Goal: Information Seeking & Learning: Learn about a topic

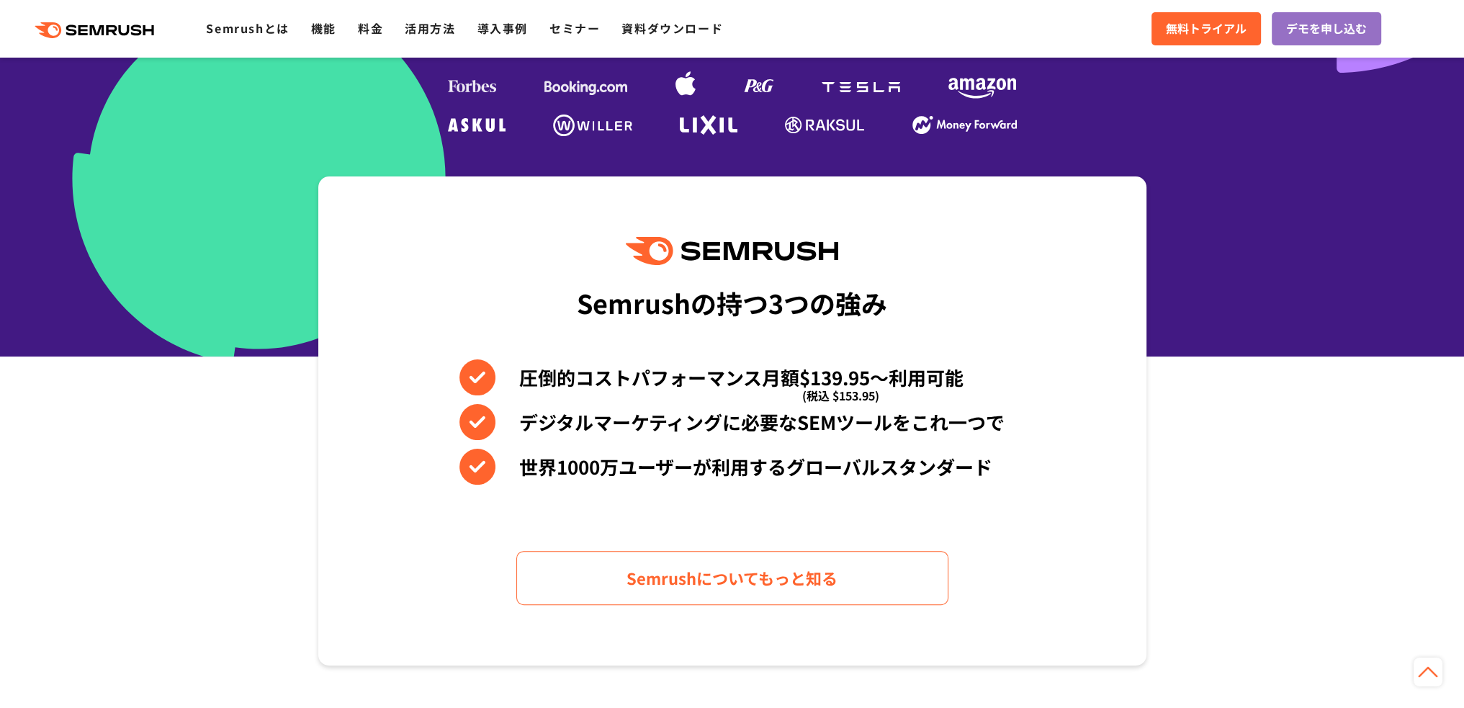
click at [848, 382] on span "(税込 $153.95)" at bounding box center [840, 395] width 77 height 36
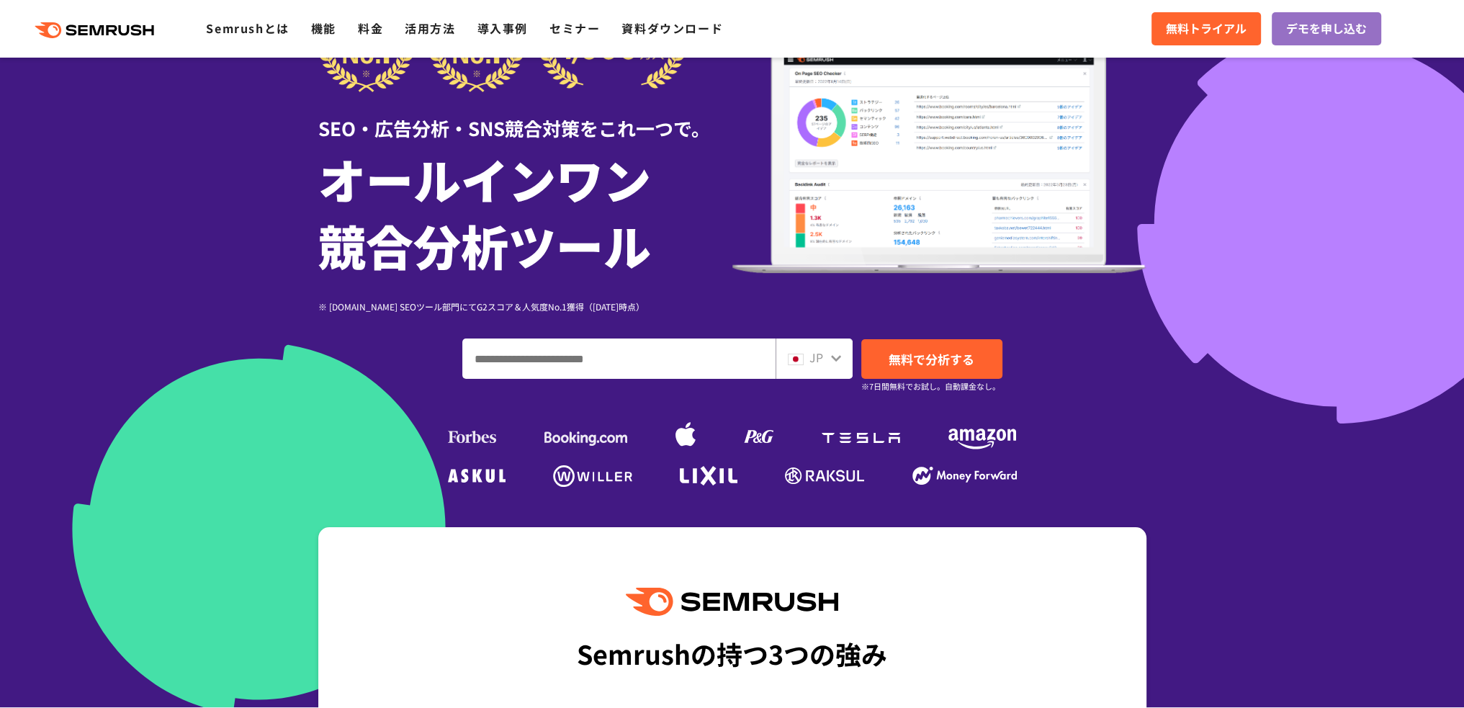
scroll to position [360, 0]
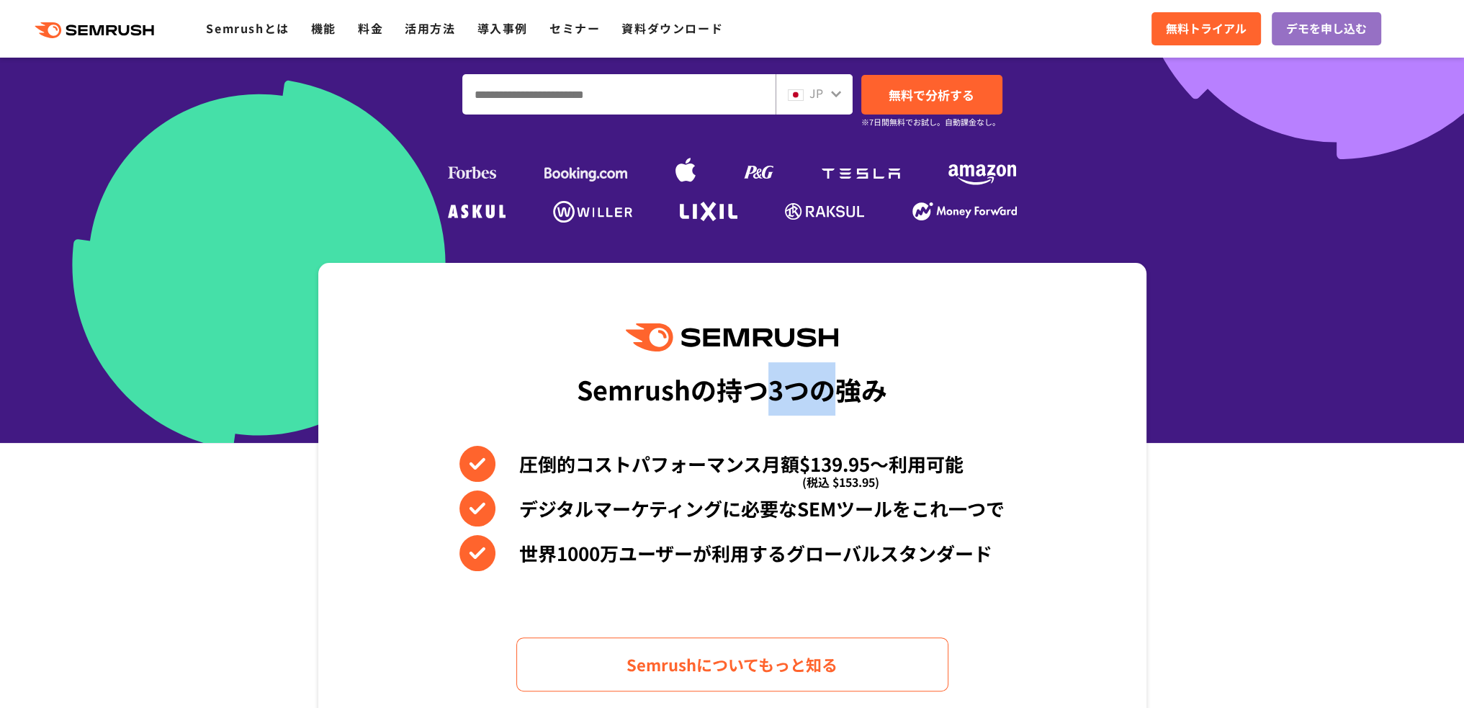
click at [844, 392] on div "Semrushの持つ3つの強み" at bounding box center [732, 388] width 310 height 53
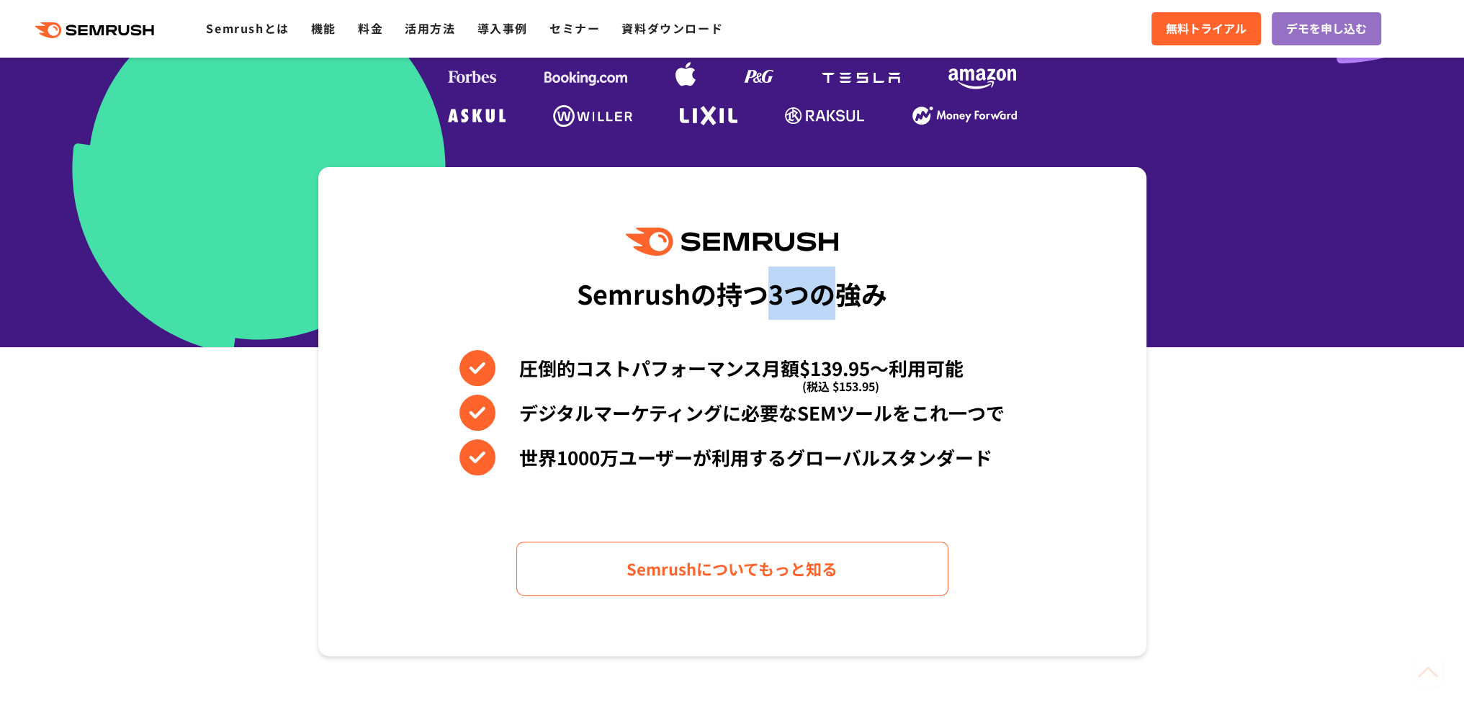
scroll to position [648, 0]
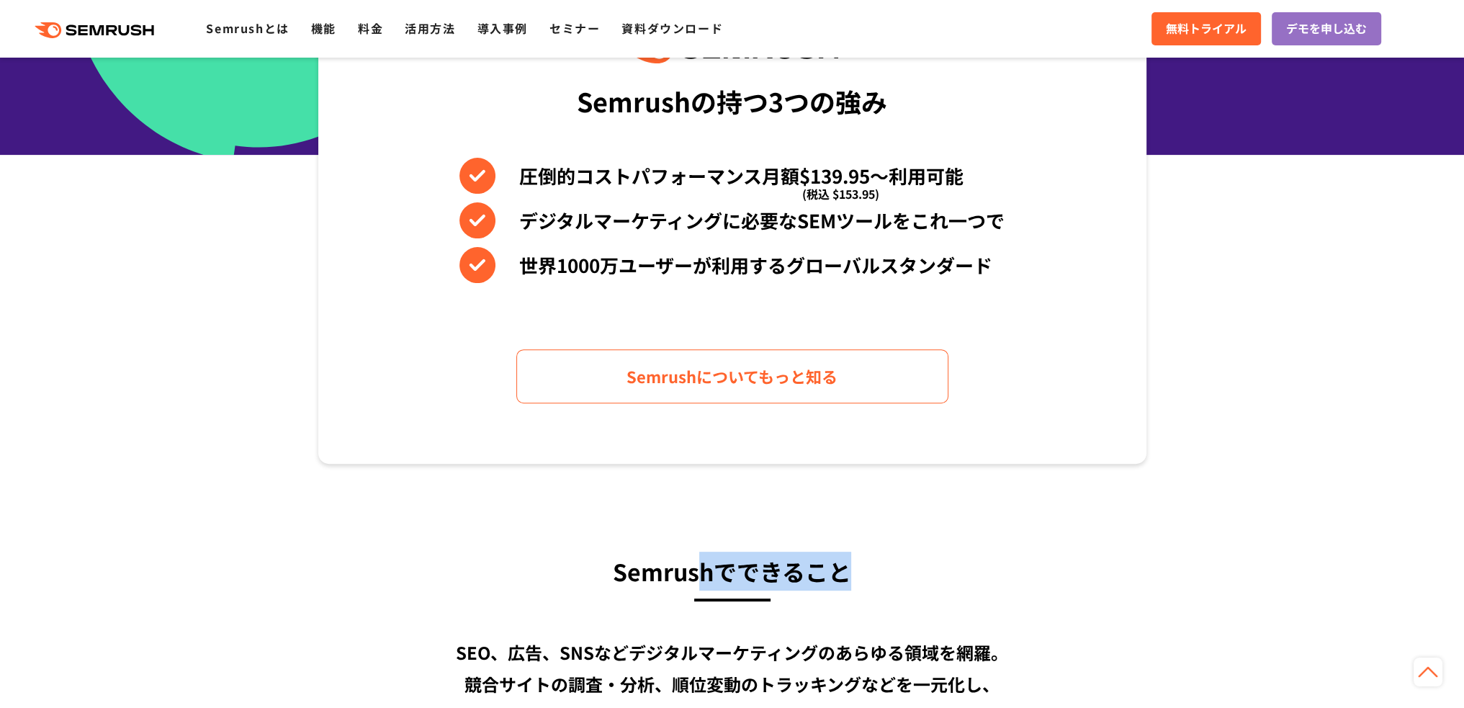
drag, startPoint x: 693, startPoint y: 567, endPoint x: 855, endPoint y: 572, distance: 162.8
click at [856, 572] on h3 "Semrushでできること" at bounding box center [732, 571] width 828 height 39
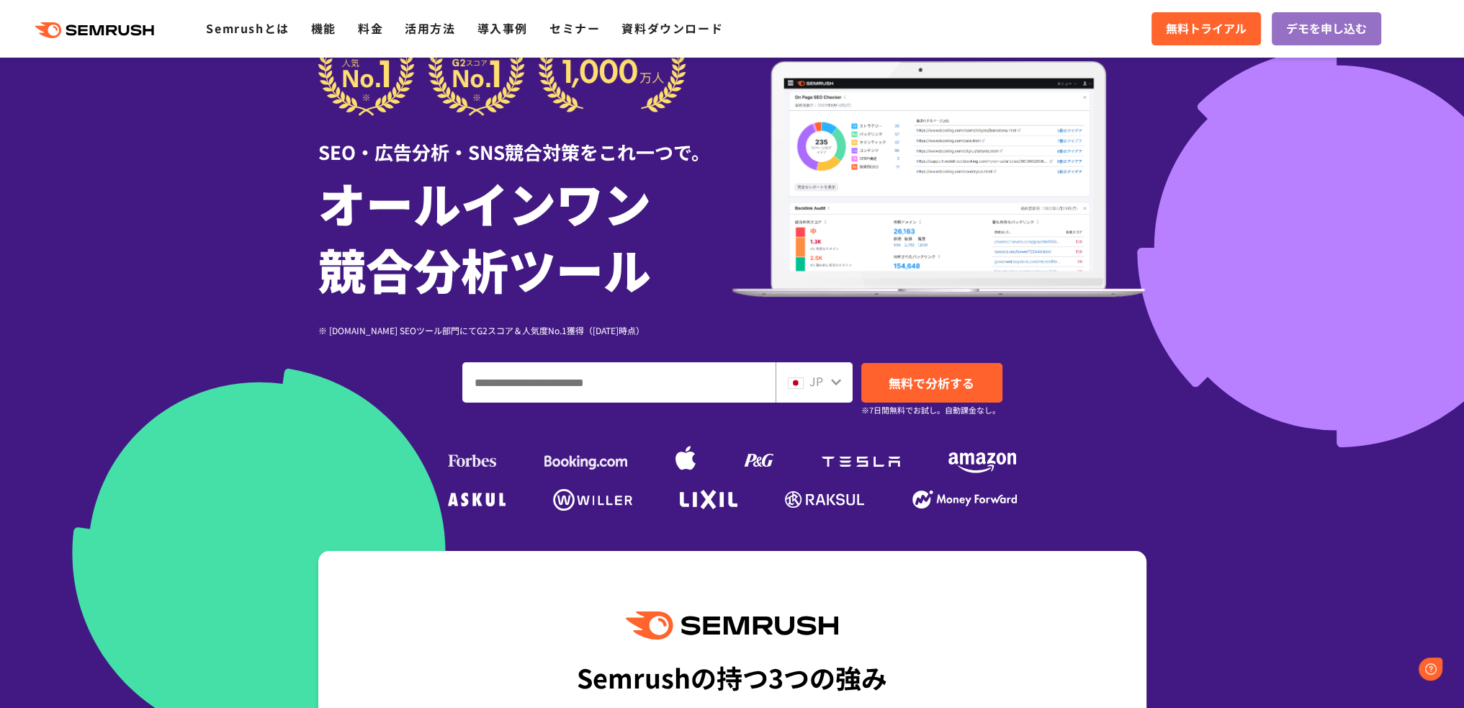
scroll to position [0, 0]
click at [281, 31] on link "Semrushとは" at bounding box center [247, 27] width 83 height 17
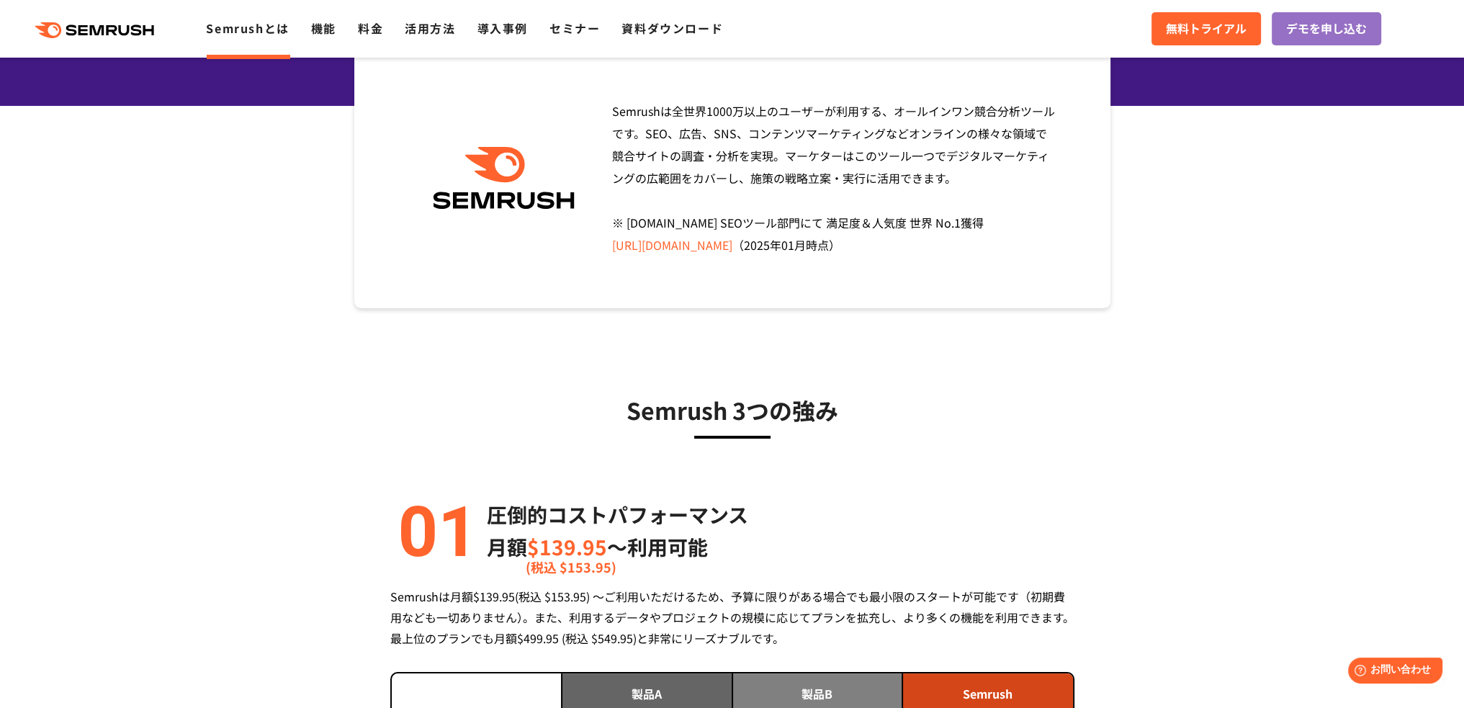
scroll to position [72, 0]
